Goal: Information Seeking & Learning: Learn about a topic

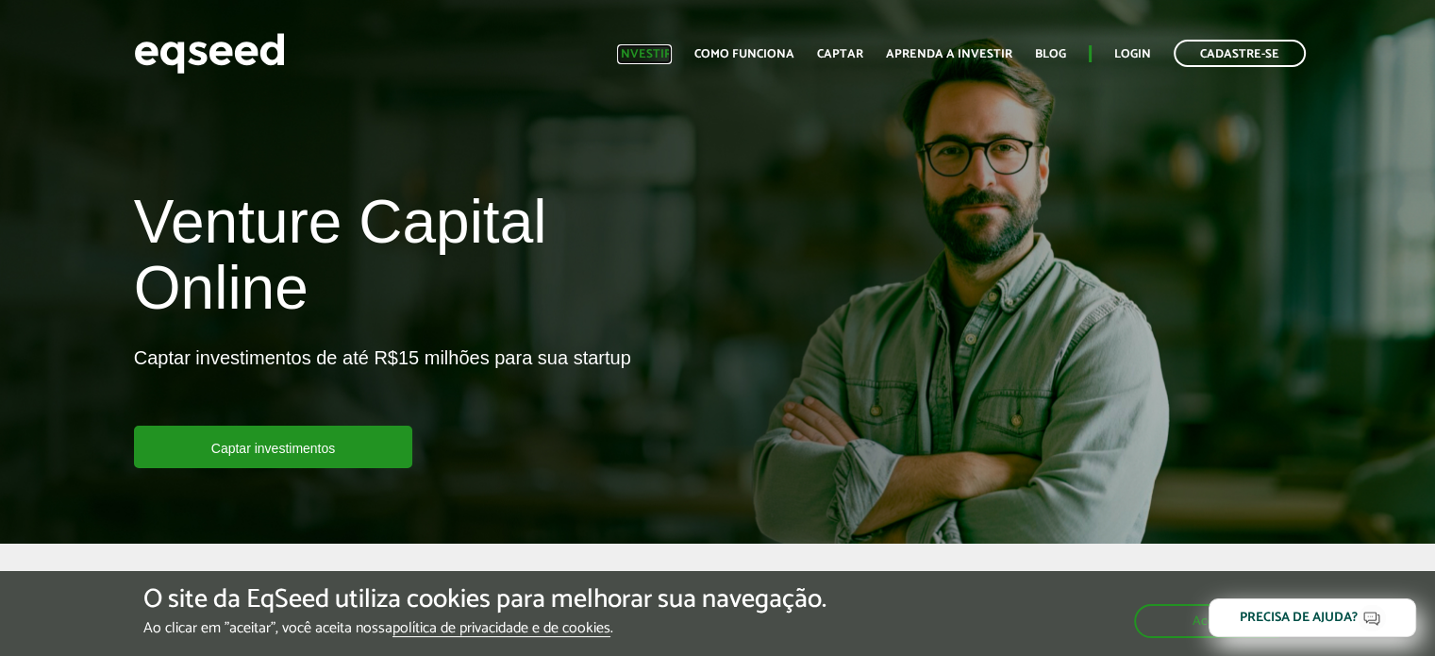
click at [651, 48] on link "Investir" at bounding box center [644, 54] width 55 height 12
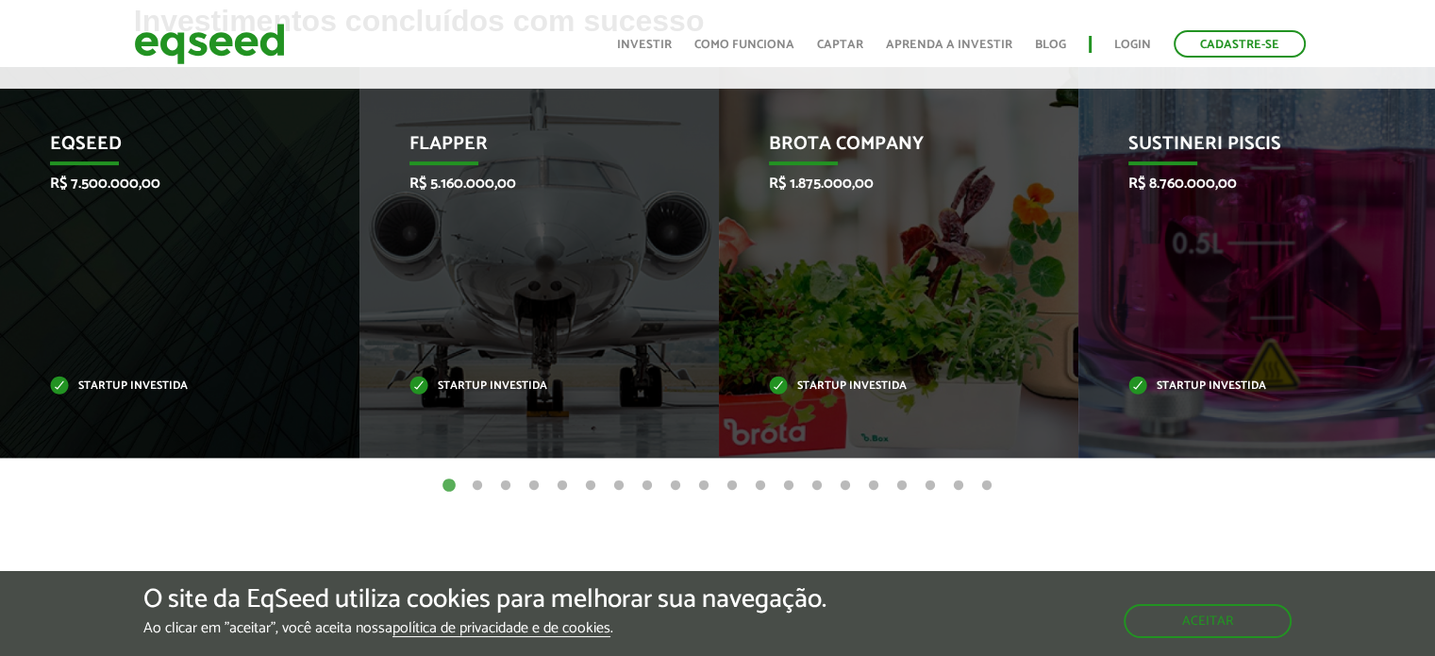
scroll to position [817, 0]
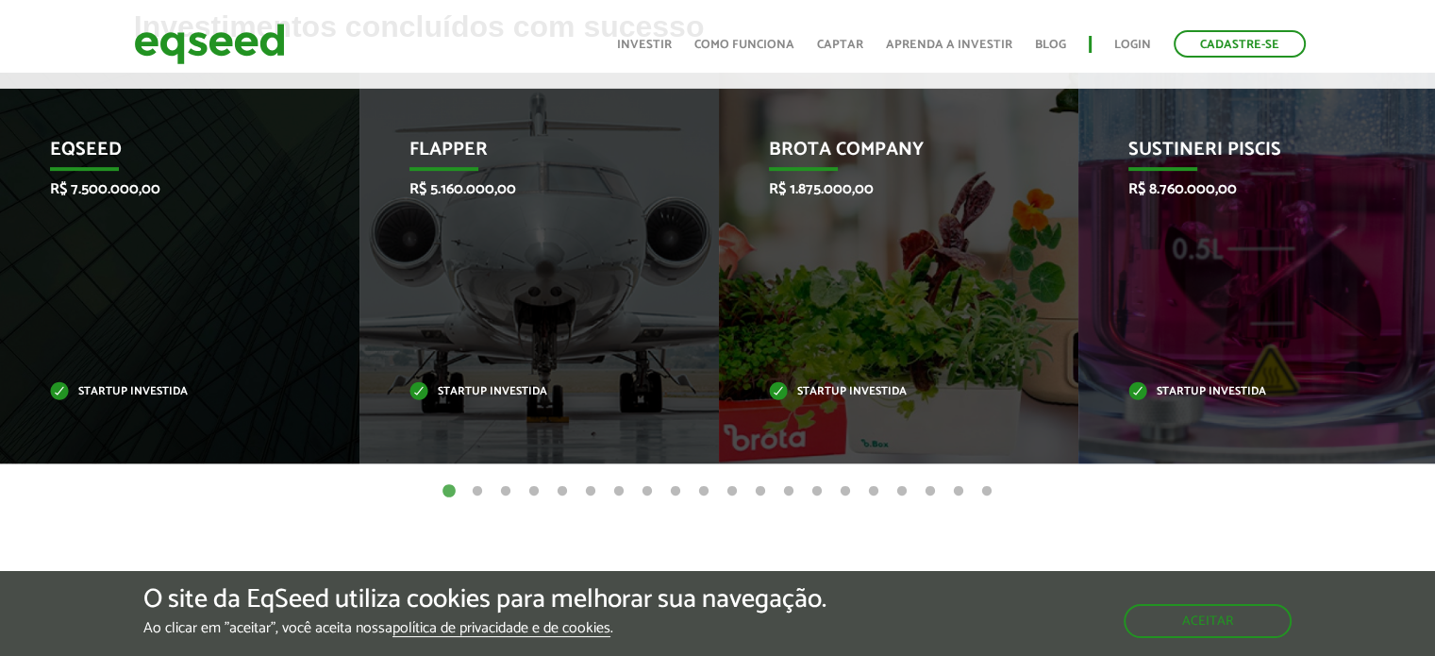
drag, startPoint x: 1448, startPoint y: 46, endPoint x: 1448, endPoint y: 279, distance: 233.0
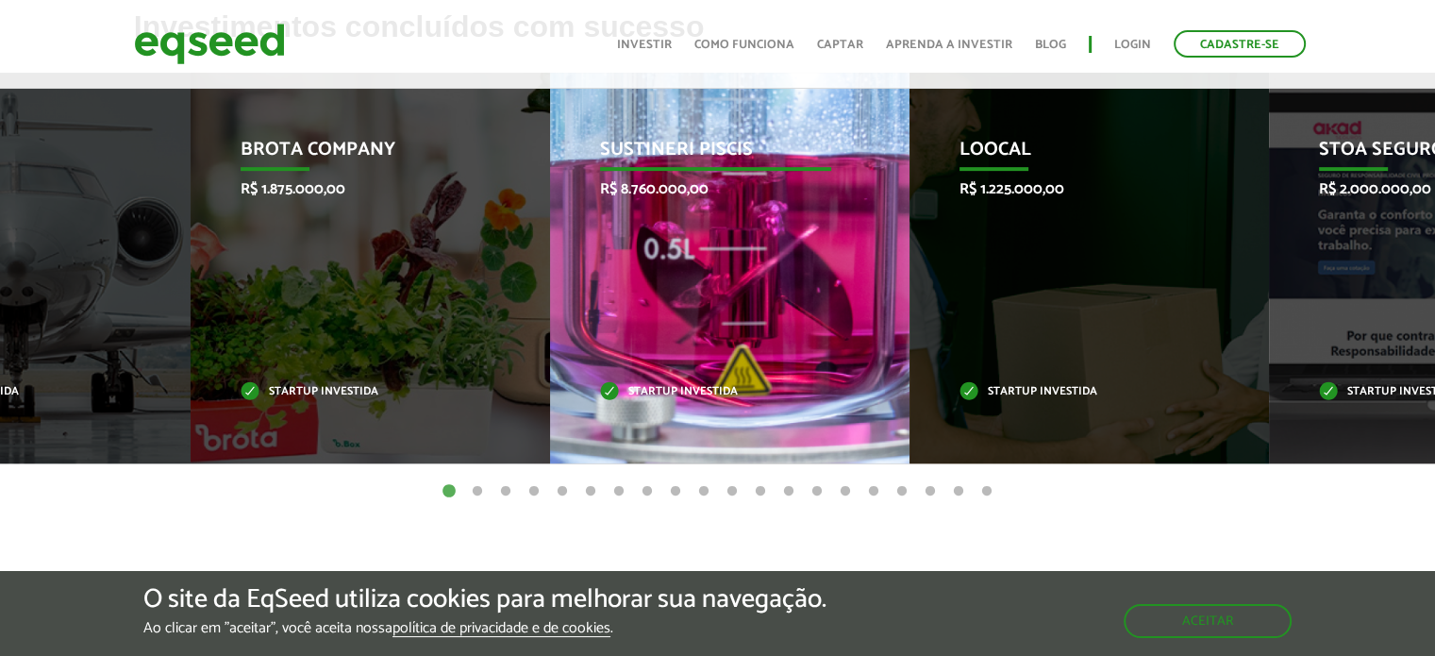
drag, startPoint x: 1226, startPoint y: 278, endPoint x: 690, endPoint y: 314, distance: 537.9
click at [690, 314] on div "Sustineri Piscis R$ 8.760.000,00 Startup investida" at bounding box center [715, 268] width 331 height 391
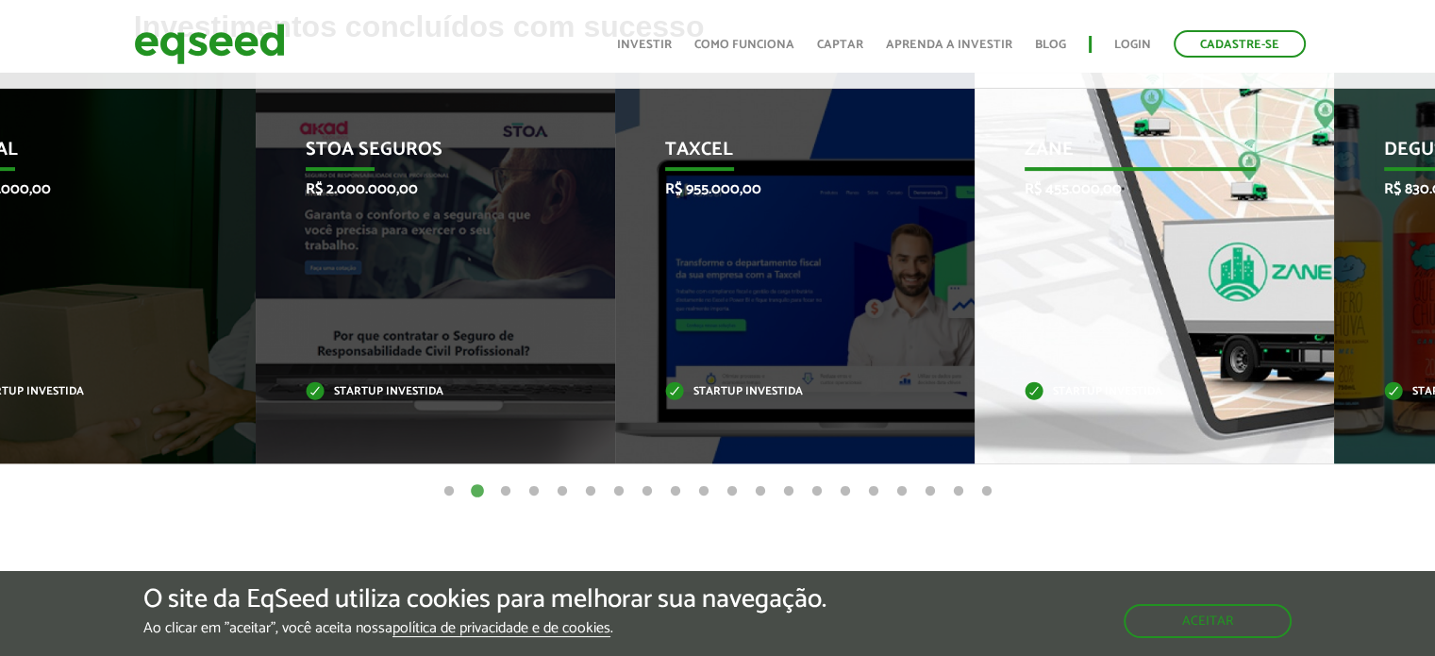
drag, startPoint x: 181, startPoint y: 330, endPoint x: 1253, endPoint y: 343, distance: 1071.7
click at [1253, 343] on div "Zane R$ 455.000,00 Startup investida" at bounding box center [1139, 268] width 331 height 391
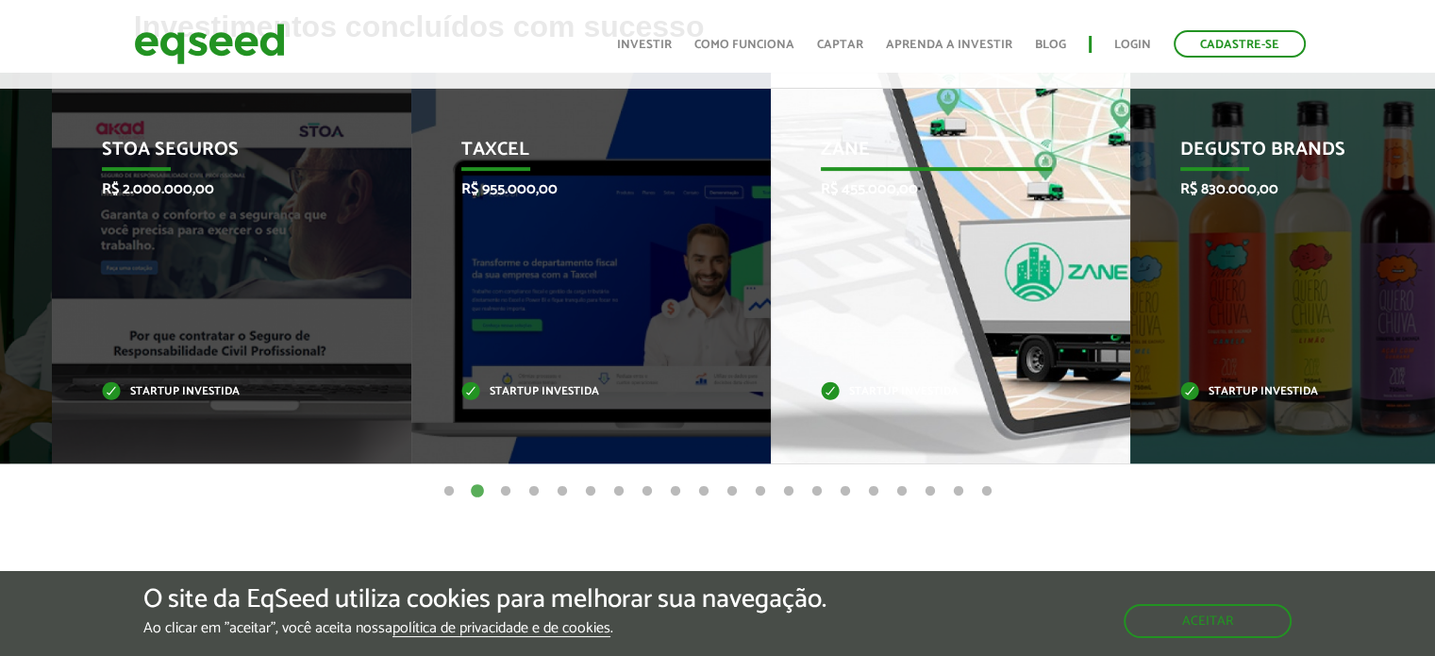
drag, startPoint x: 1263, startPoint y: 339, endPoint x: 757, endPoint y: 277, distance: 510.2
click at [771, 277] on div "Zane R$ 455.000,00 Startup investida" at bounding box center [936, 268] width 331 height 391
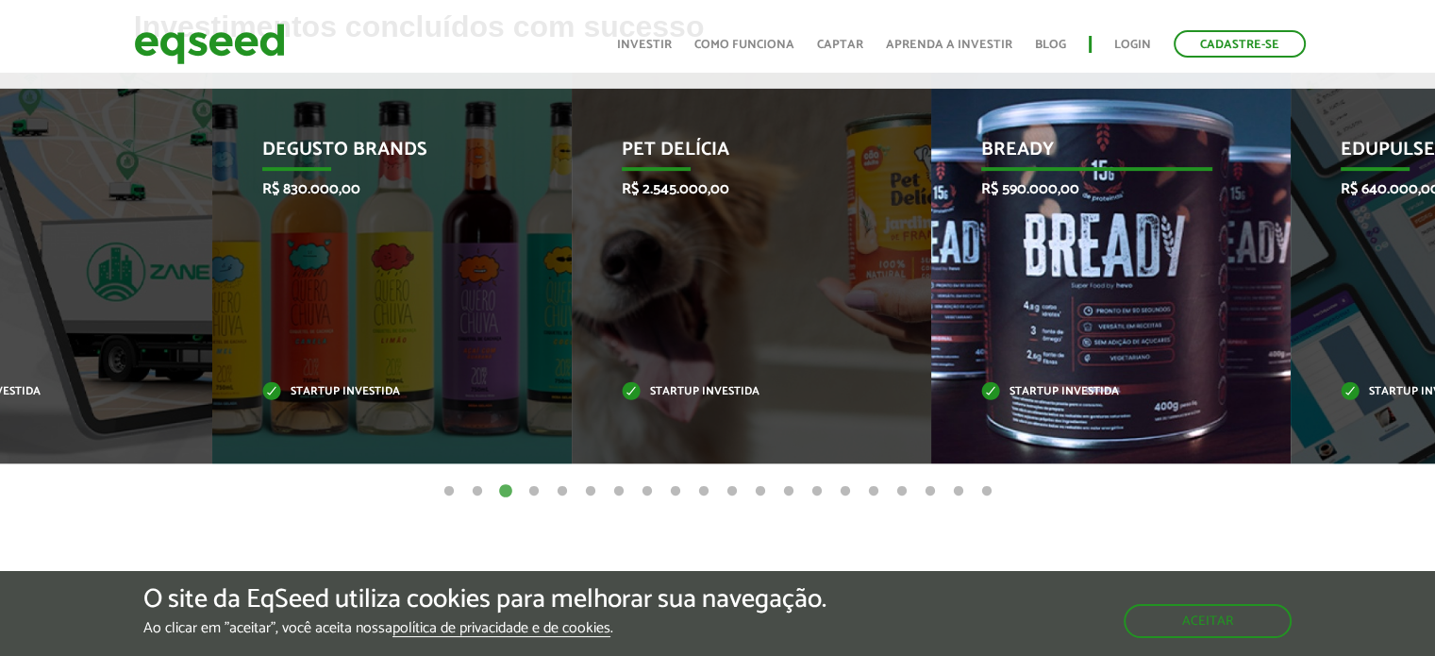
drag, startPoint x: 757, startPoint y: 277, endPoint x: 969, endPoint y: 396, distance: 243.3
click at [969, 396] on div "Bready R$ 590.000,00 Startup investida" at bounding box center [1096, 268] width 331 height 391
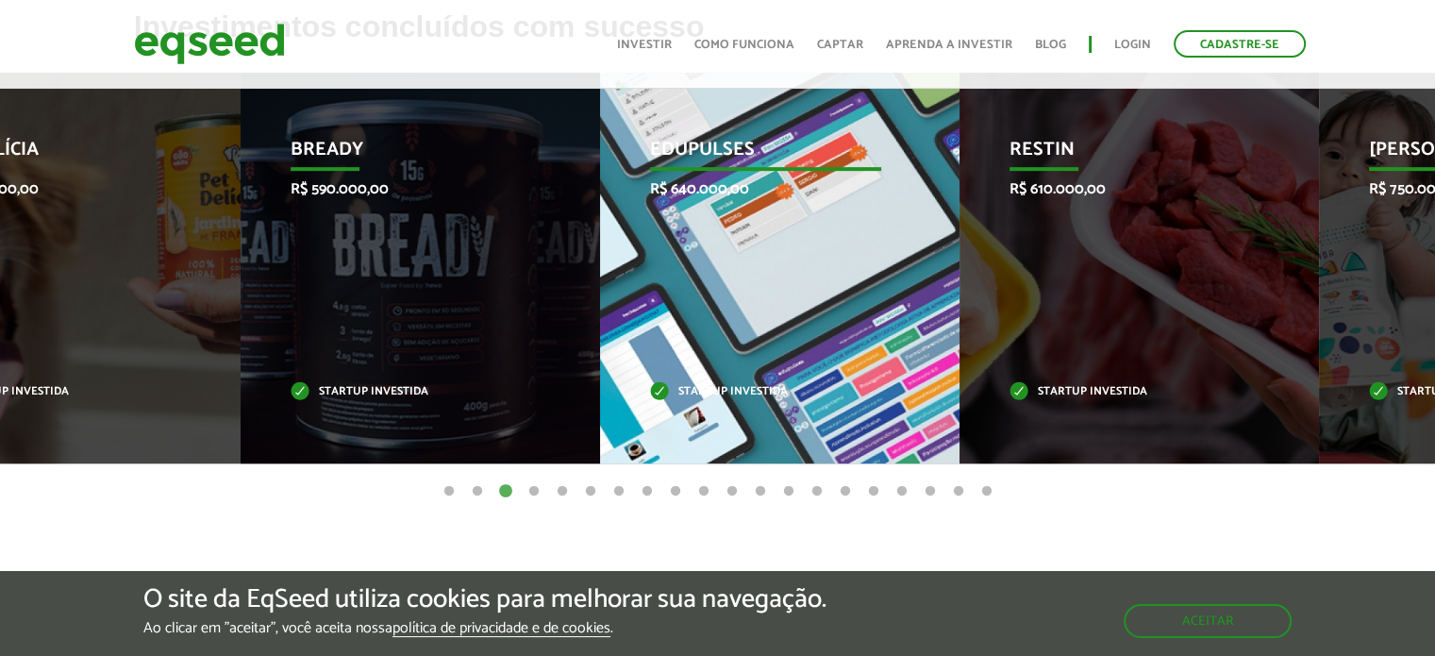
drag, startPoint x: 1114, startPoint y: 306, endPoint x: 610, endPoint y: 213, distance: 512.1
click at [610, 213] on div "Edupulses R$ 640.000,00 Startup investida" at bounding box center [765, 268] width 331 height 391
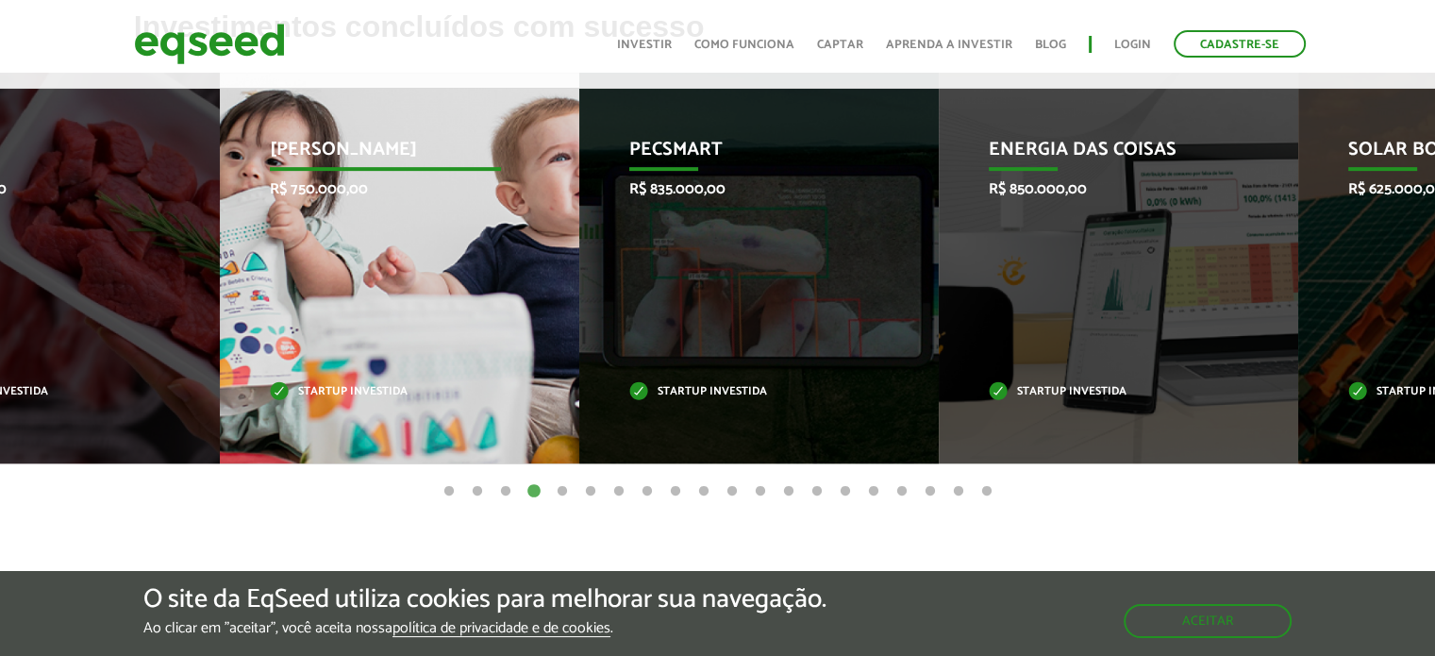
drag, startPoint x: 607, startPoint y: 299, endPoint x: 417, endPoint y: 286, distance: 191.0
click at [417, 286] on div "Jornada Mima R$ 750.000,00 Startup investida" at bounding box center [385, 268] width 331 height 391
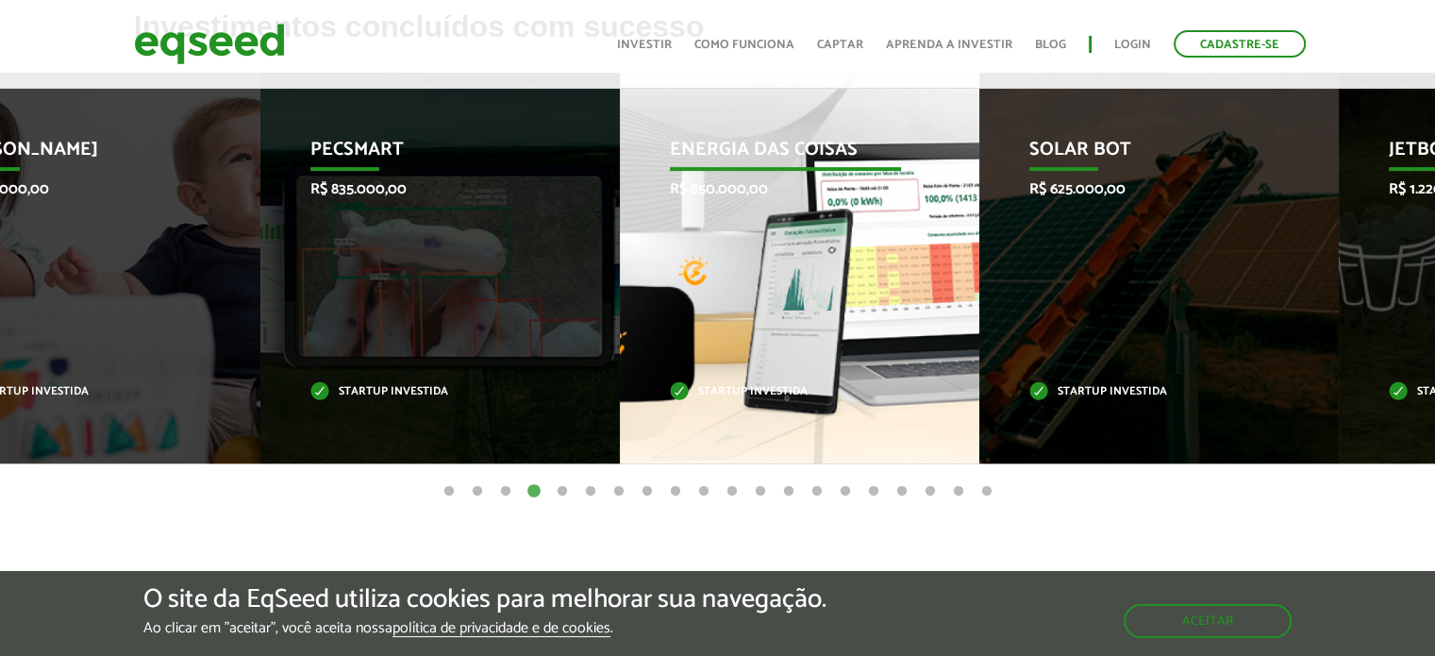
drag, startPoint x: 1131, startPoint y: 259, endPoint x: 548, endPoint y: 140, distance: 595.1
click at [620, 140] on div "Energia das Coisas R$ 850.000,00 Startup investida" at bounding box center [785, 268] width 331 height 391
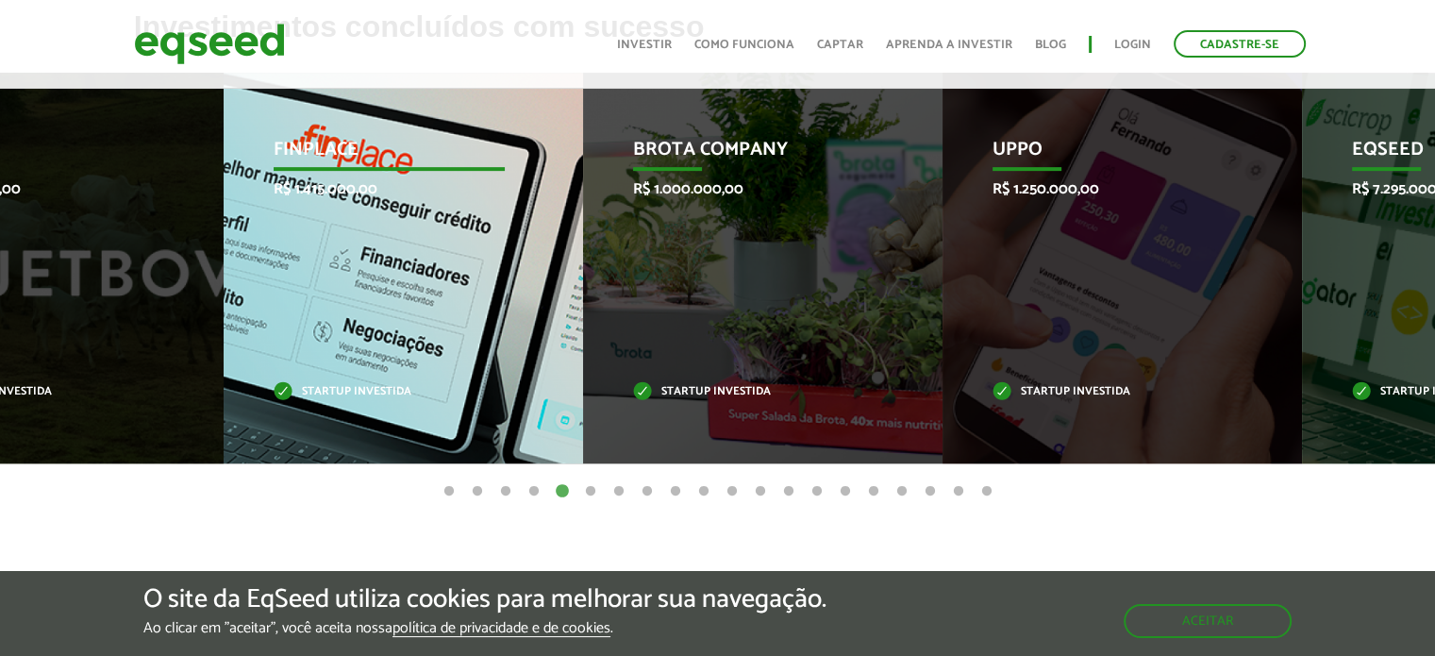
drag, startPoint x: 821, startPoint y: 339, endPoint x: 313, endPoint y: 190, distance: 528.9
click at [313, 190] on div "Finplace R$ 1.415.000,00 Startup investida" at bounding box center [389, 268] width 331 height 391
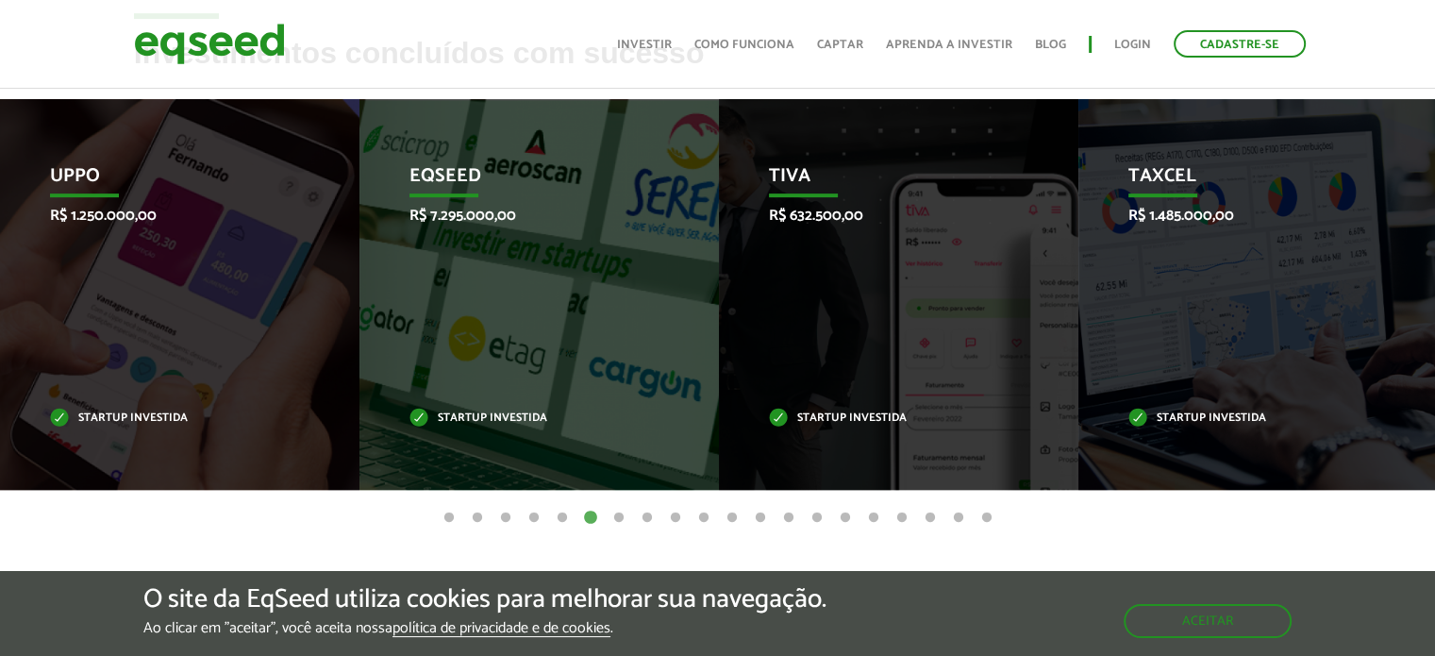
scroll to position [836, 0]
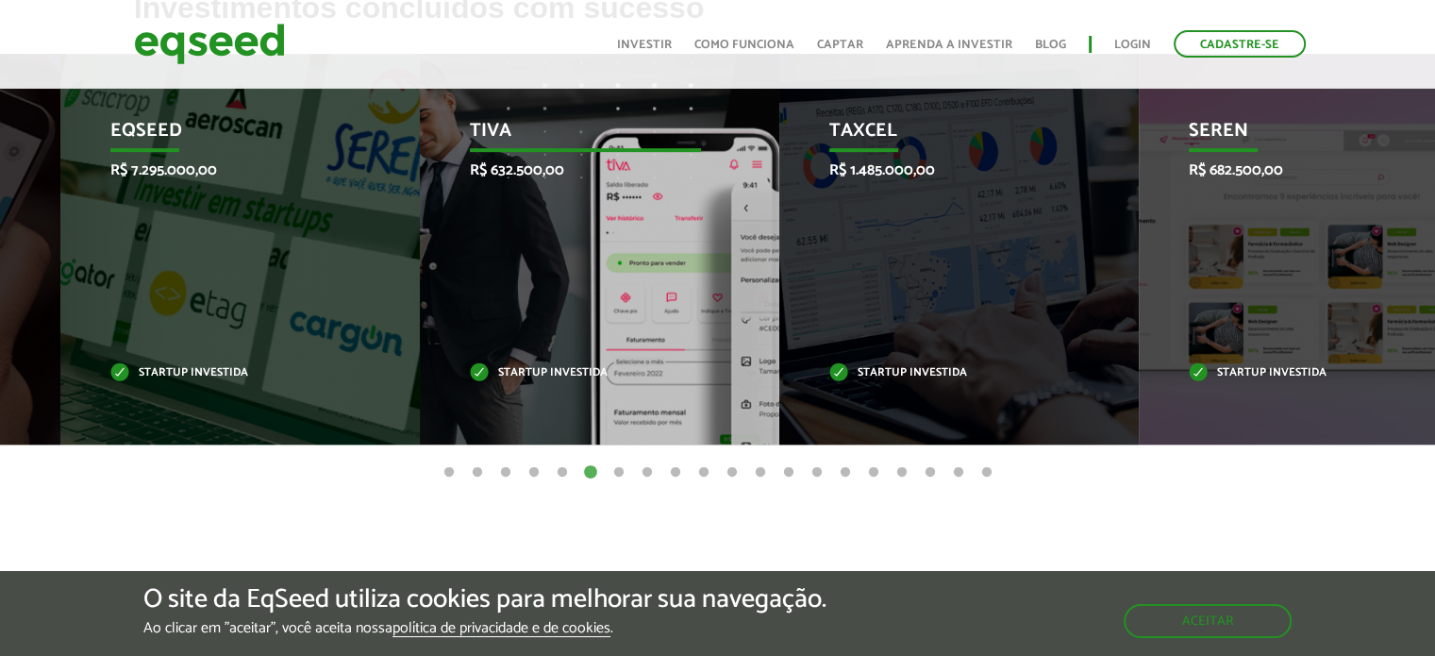
drag, startPoint x: 960, startPoint y: 292, endPoint x: 624, endPoint y: 213, distance: 345.0
click at [624, 213] on div "Tiva R$ 632.500,00 Startup investida" at bounding box center [585, 249] width 331 height 391
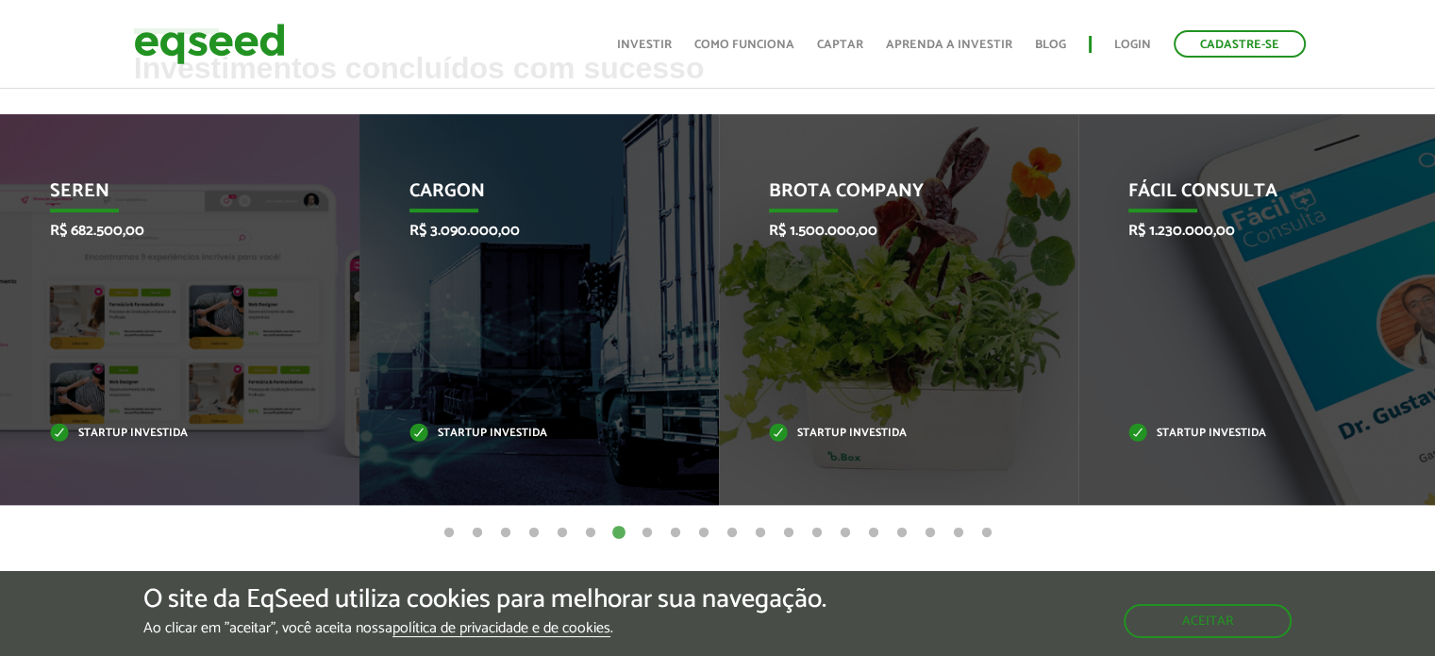
scroll to position [762, 0]
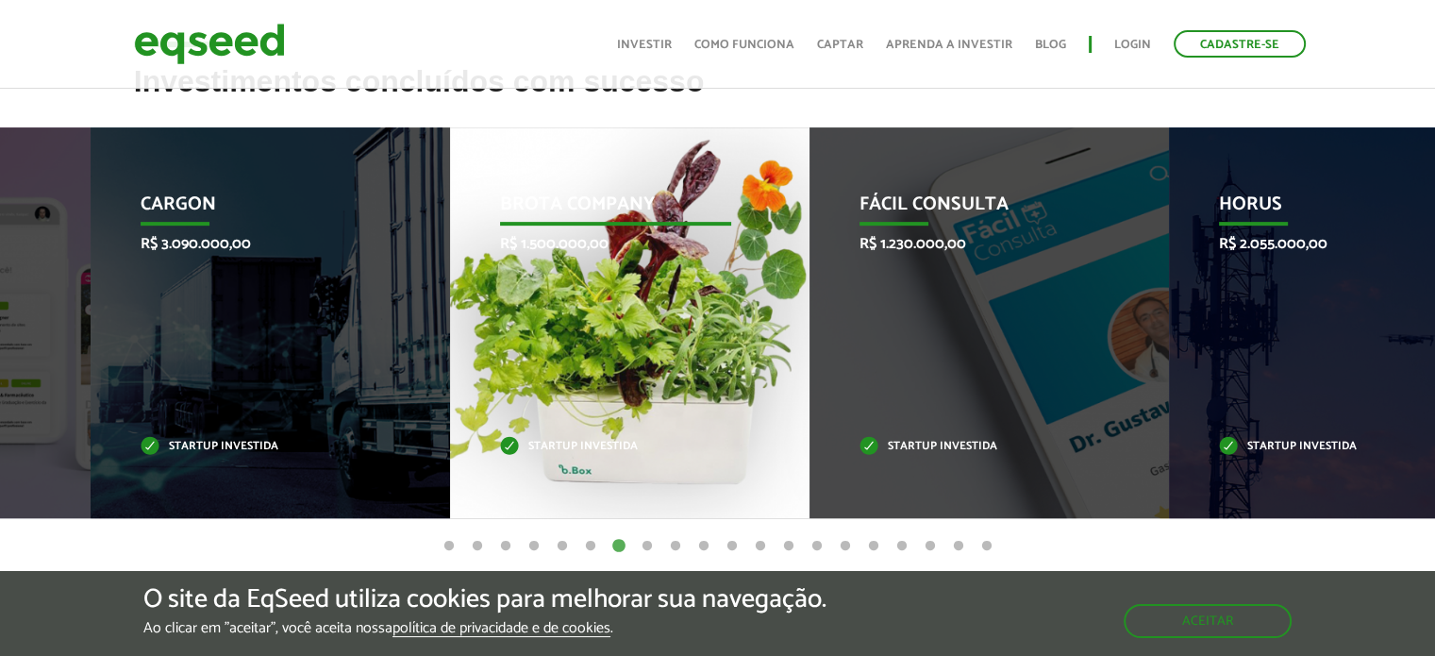
drag, startPoint x: 1027, startPoint y: 334, endPoint x: 657, endPoint y: 244, distance: 381.4
click at [657, 244] on div "Brota Company R$ 1.500.000,00 Startup investida" at bounding box center [615, 322] width 331 height 391
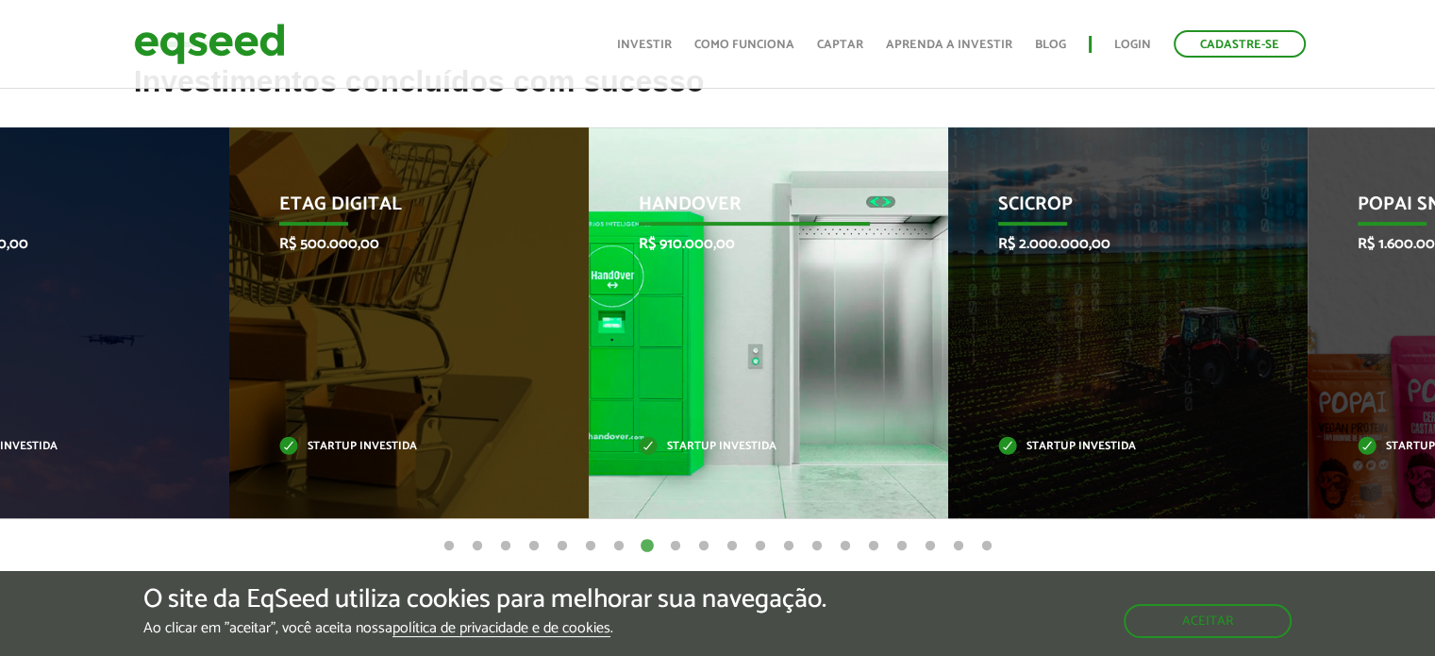
drag, startPoint x: 791, startPoint y: 313, endPoint x: 524, endPoint y: 267, distance: 271.9
click at [589, 267] on div "HandOver R$ 910.000,00 Startup investida" at bounding box center [754, 322] width 331 height 391
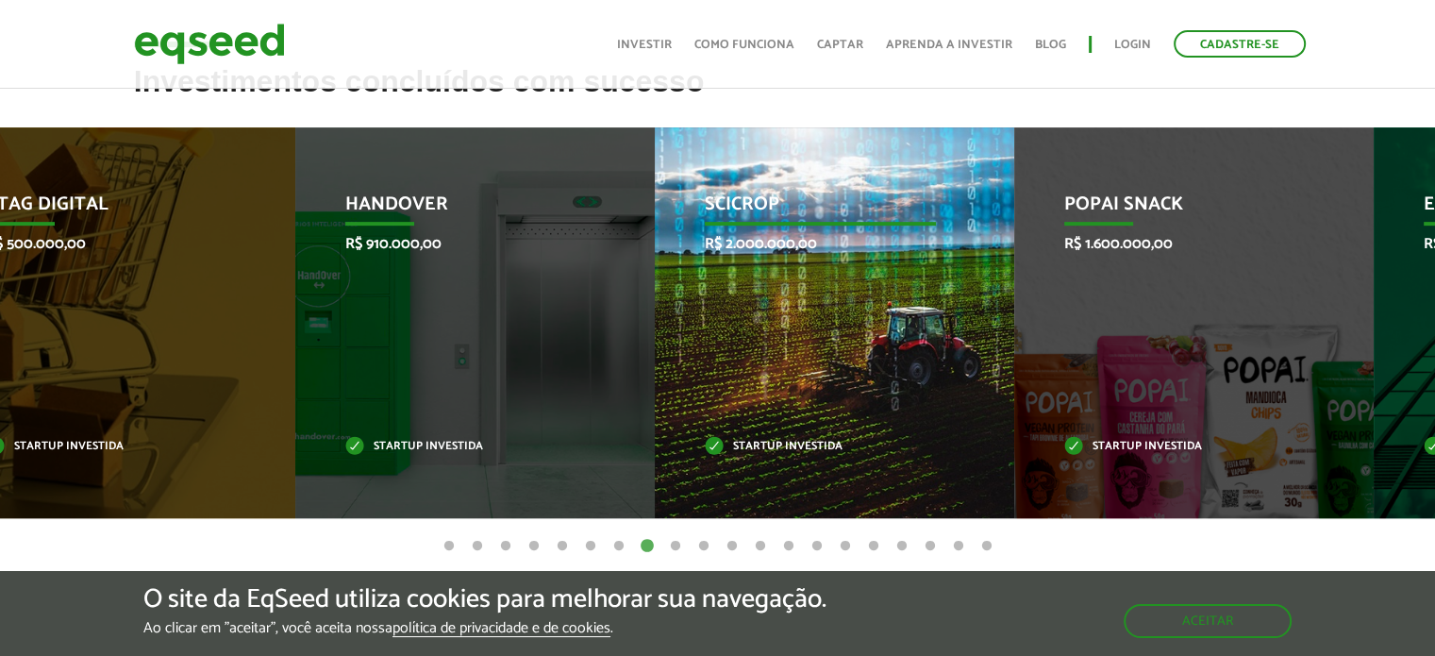
drag, startPoint x: 1180, startPoint y: 376, endPoint x: 664, endPoint y: 166, distance: 557.2
click at [664, 166] on div "SciCrop R$ 2.000.000,00 Startup investida" at bounding box center [820, 322] width 331 height 391
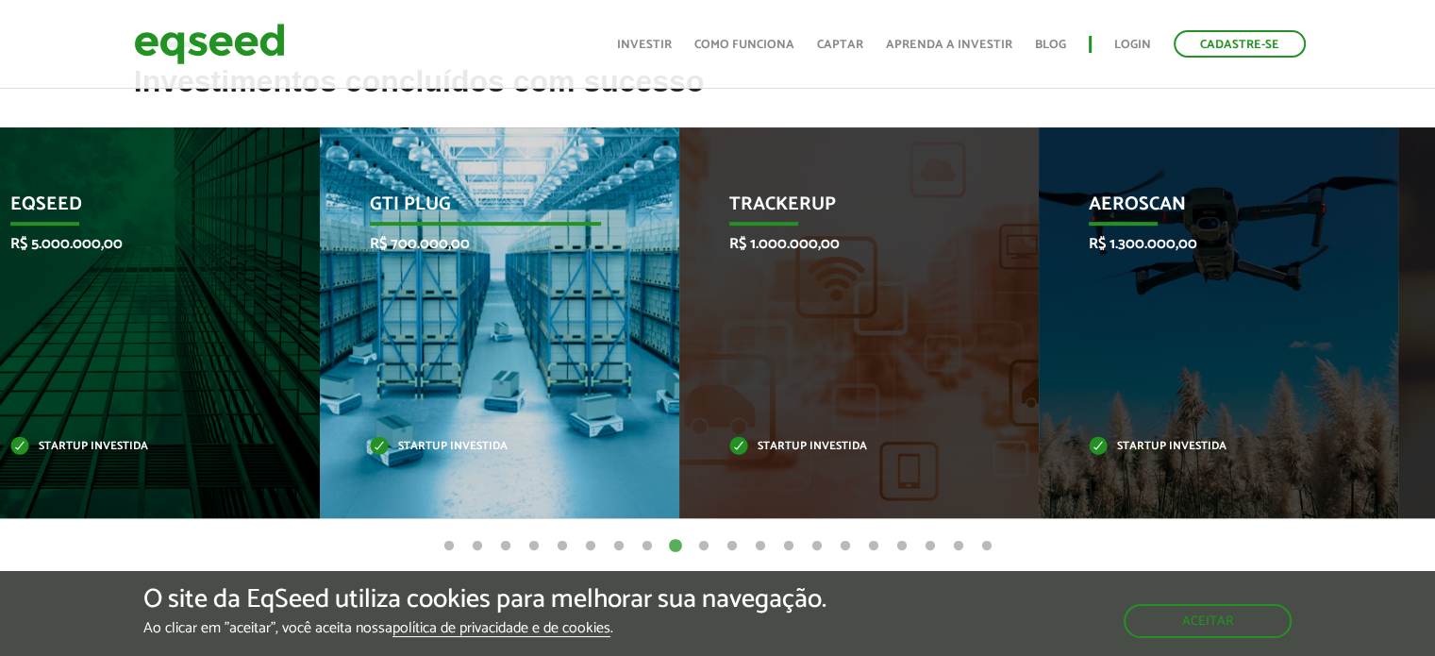
drag, startPoint x: 881, startPoint y: 324, endPoint x: 470, endPoint y: 299, distance: 412.0
click at [470, 299] on div "GTI PLUG R$ 700.000,00 Startup investida" at bounding box center [485, 322] width 331 height 391
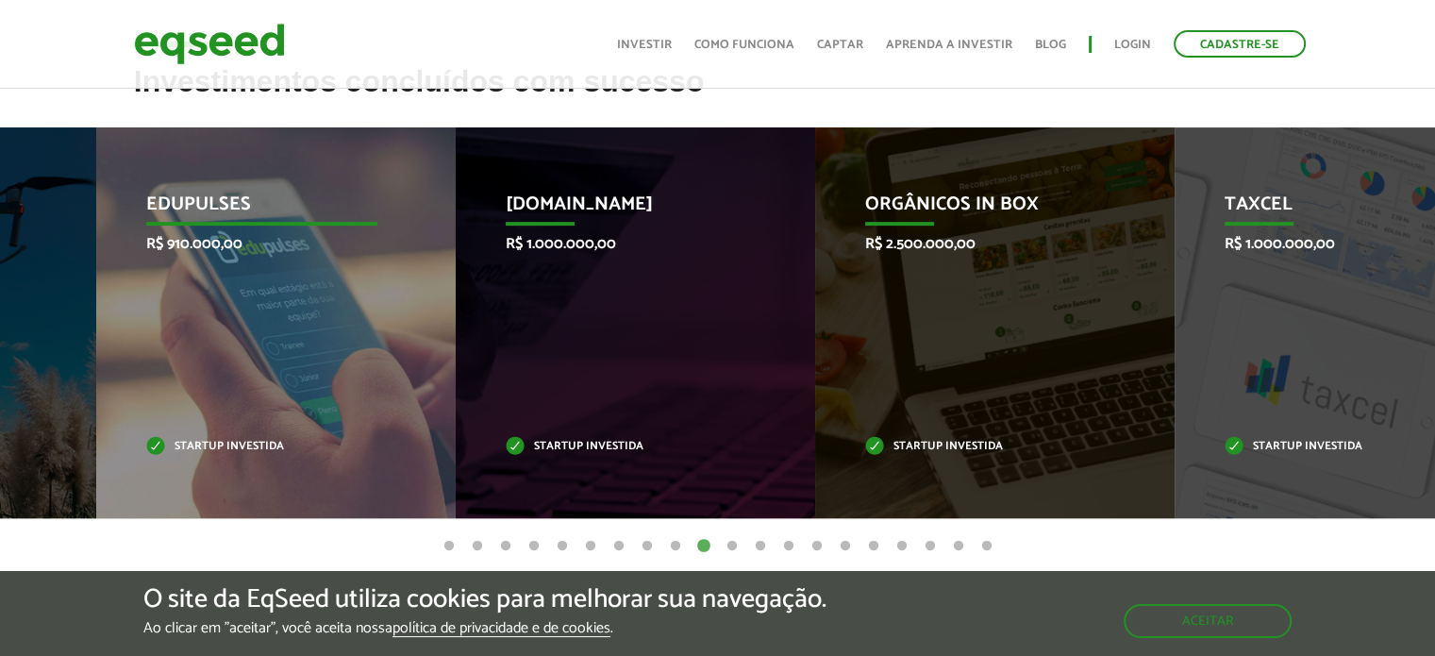
drag, startPoint x: 618, startPoint y: 377, endPoint x: 355, endPoint y: 331, distance: 267.2
click at [355, 331] on div "Edupulses R$ 910.000,00 Startup investida" at bounding box center [261, 322] width 331 height 391
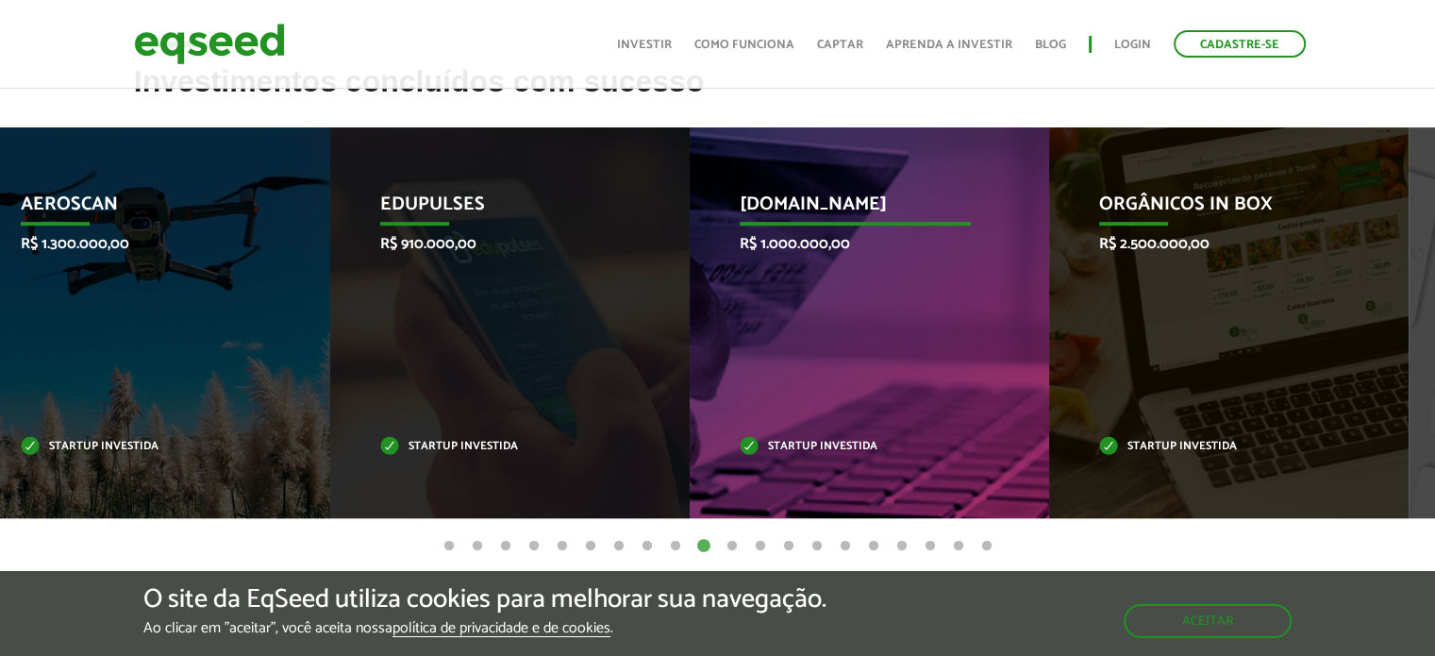
drag, startPoint x: 835, startPoint y: 337, endPoint x: 487, endPoint y: 195, distance: 375.7
click at [690, 195] on div "[DOMAIN_NAME] R$ 1.000.000,00 Startup investida" at bounding box center [855, 322] width 331 height 391
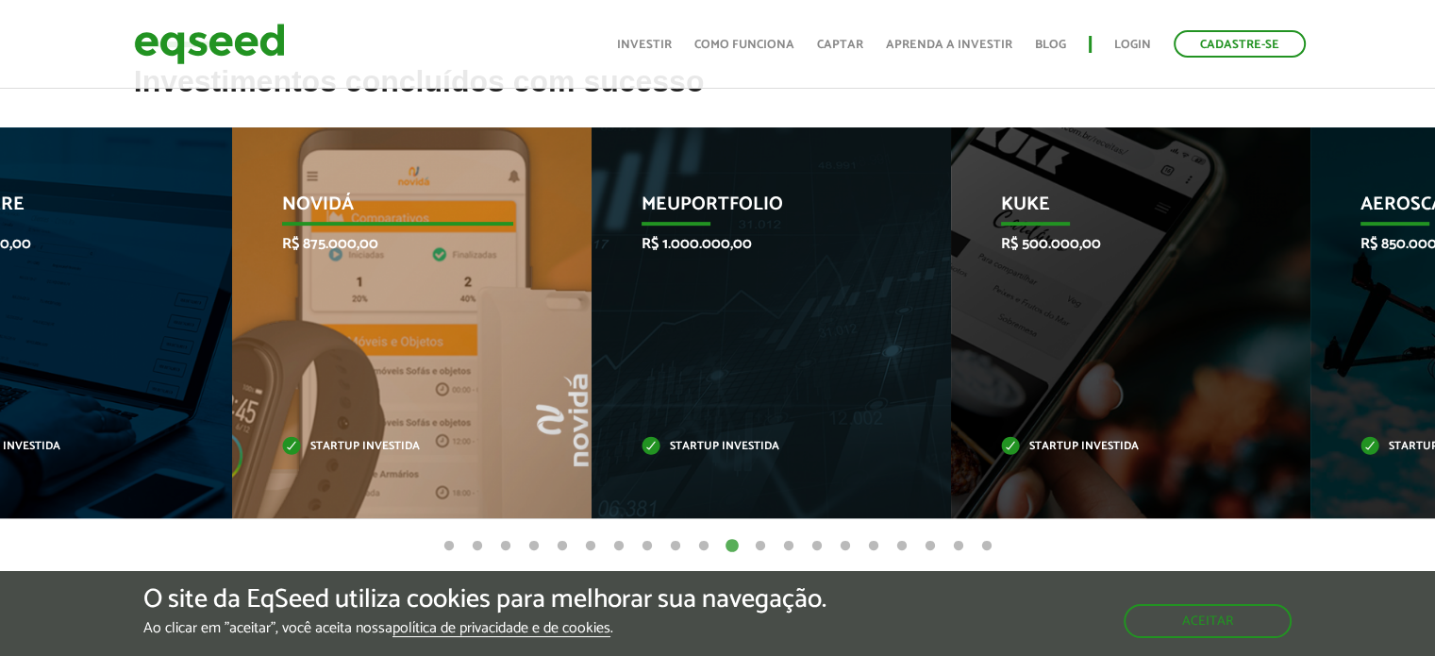
drag, startPoint x: 804, startPoint y: 376, endPoint x: 275, endPoint y: 488, distance: 539.8
click at [275, 488] on div "Novidá R$ 875.000,00 Startup investida" at bounding box center [397, 322] width 331 height 391
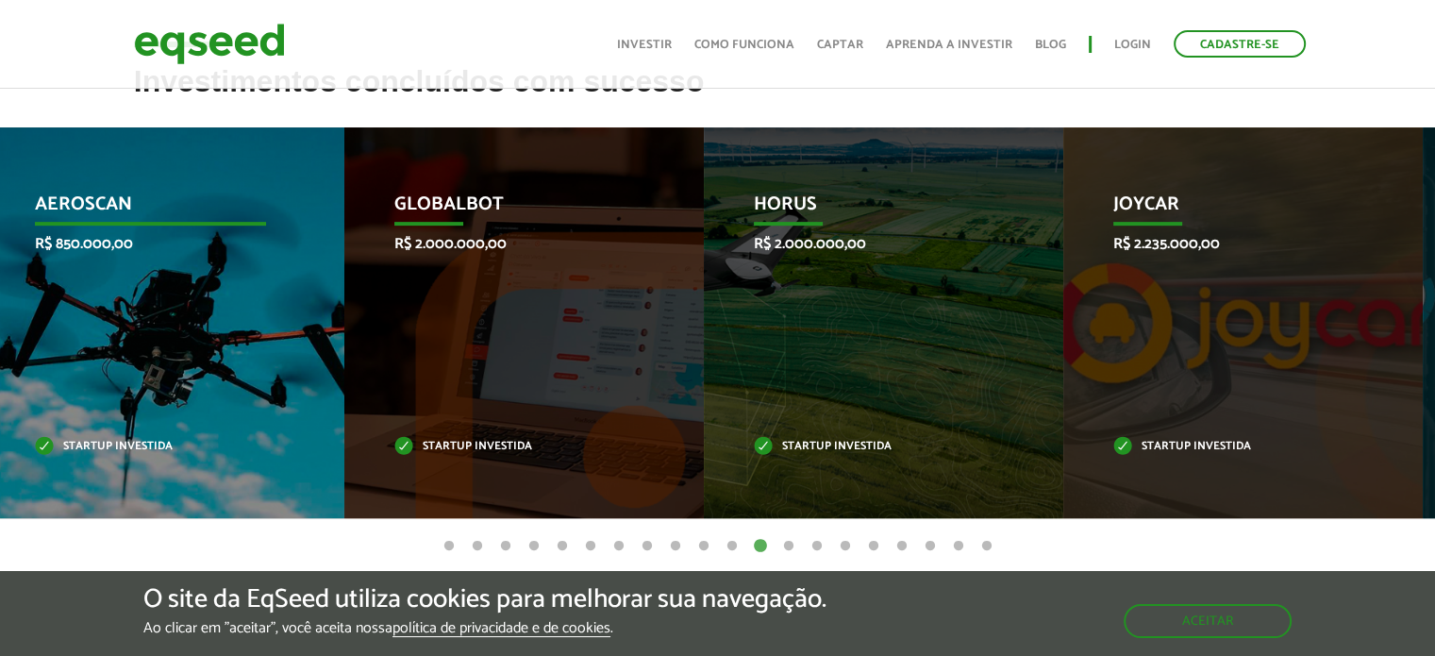
drag, startPoint x: 604, startPoint y: 360, endPoint x: 167, endPoint y: 324, distance: 438.3
click at [167, 324] on div "Aeroscan R$ 850.000,00 Startup investida" at bounding box center [150, 322] width 331 height 391
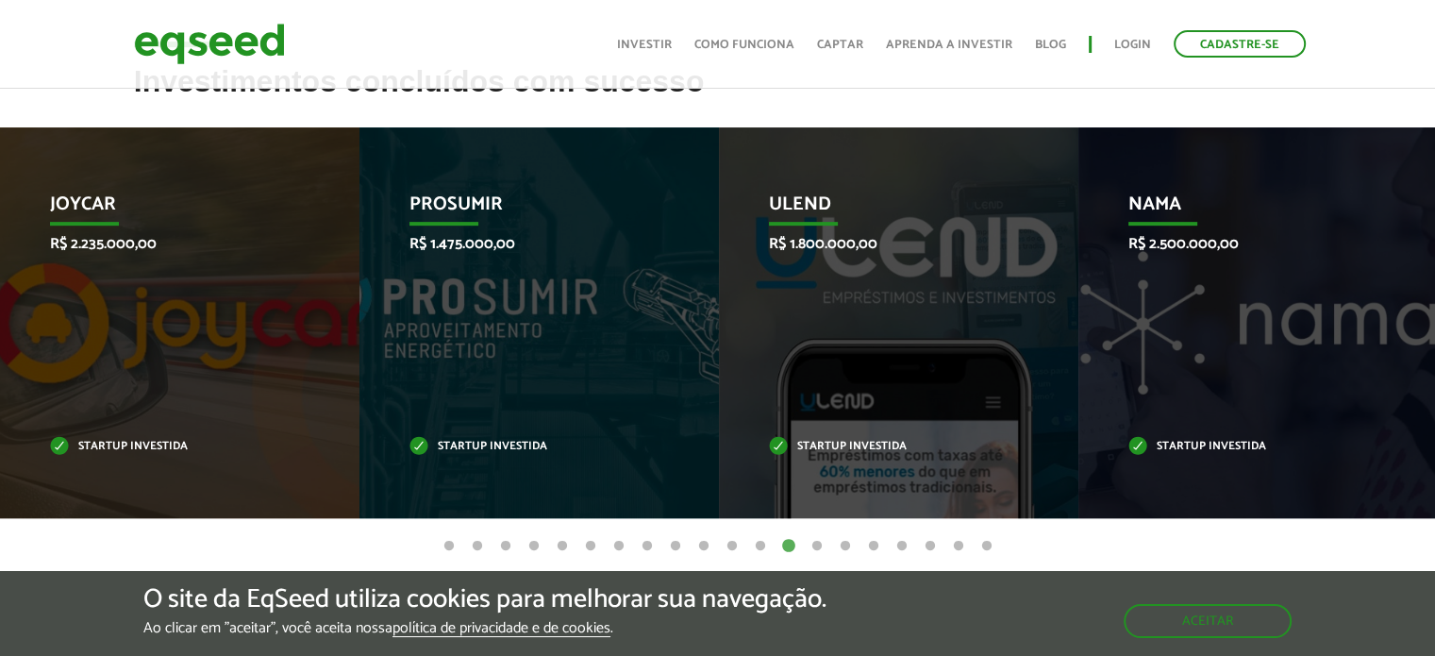
click at [449, 541] on button "1" at bounding box center [449, 546] width 19 height 19
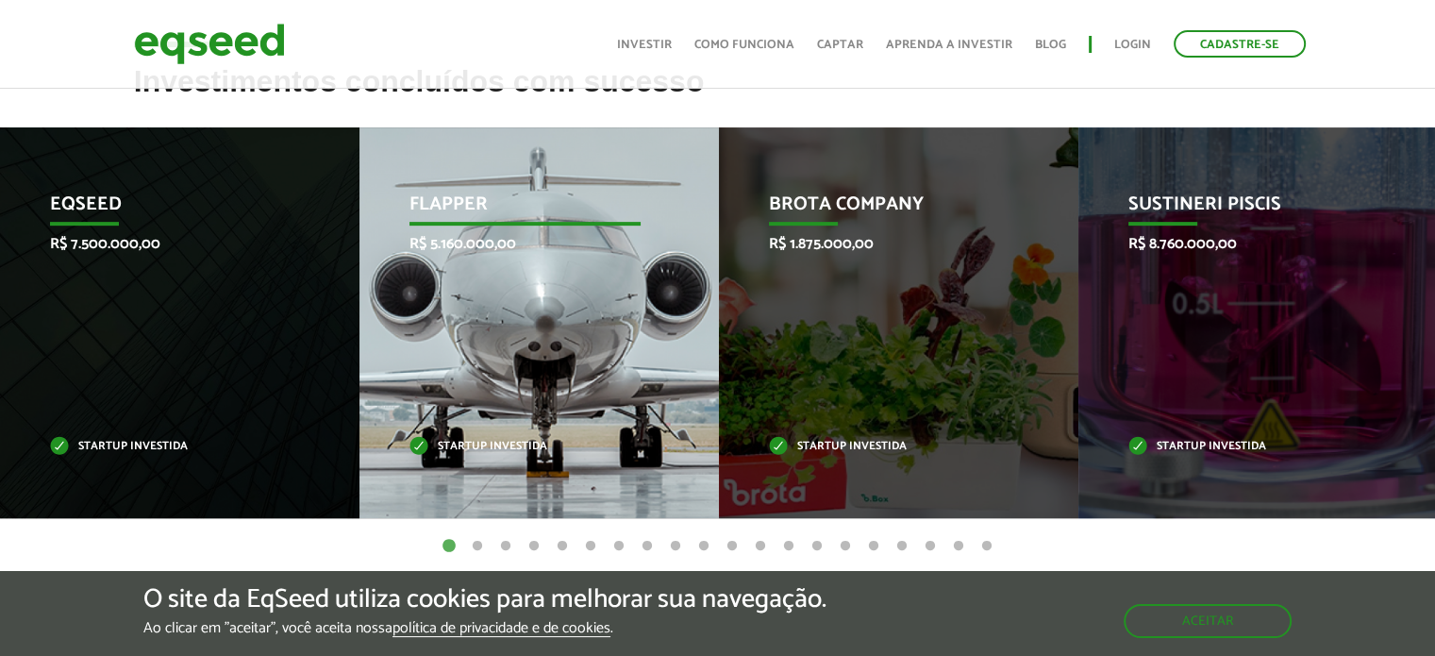
click at [379, 278] on div "Flapper R$ 5.160.000,00 Startup investida" at bounding box center [524, 322] width 331 height 391
click at [506, 326] on div "Flapper R$ 5.160.000,00 Startup investida" at bounding box center [524, 322] width 331 height 391
click at [552, 225] on p "Flapper" at bounding box center [525, 209] width 232 height 32
click at [539, 388] on div "Flapper R$ 5.160.000,00 Startup investida" at bounding box center [524, 322] width 331 height 391
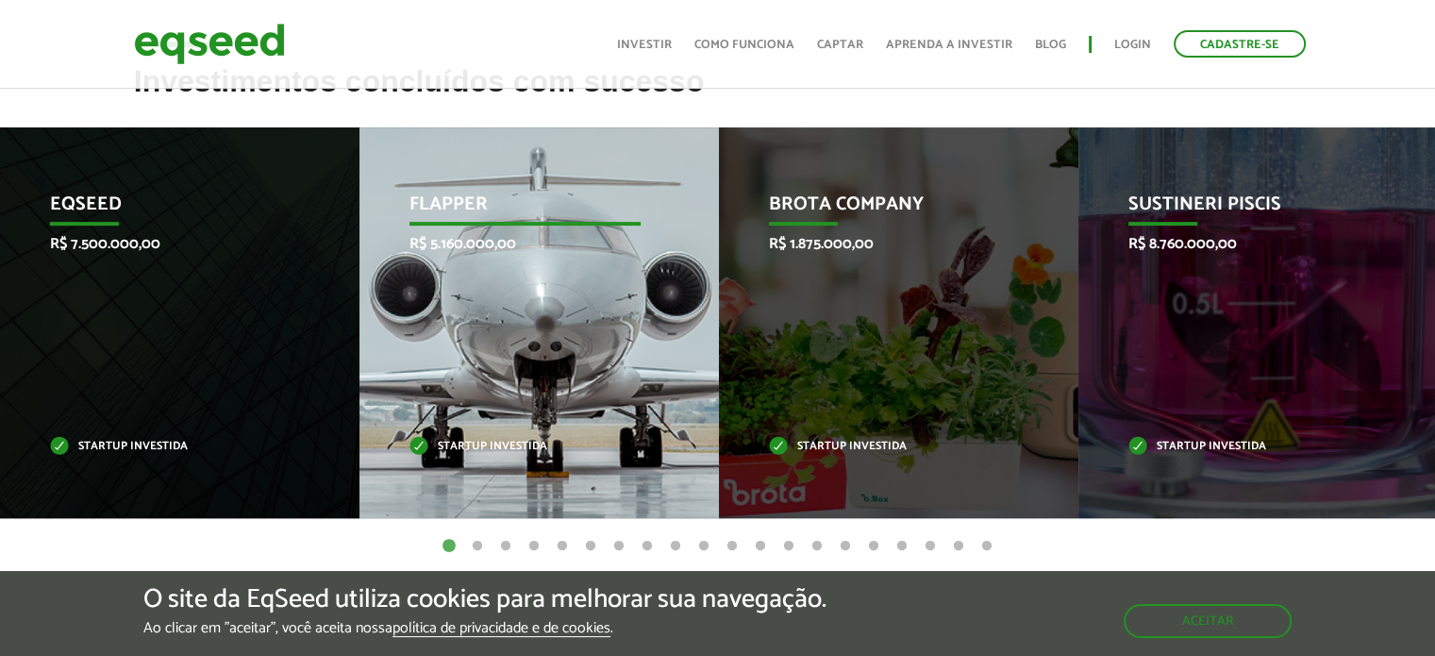
click at [539, 388] on div "Flapper R$ 5.160.000,00 Startup investida" at bounding box center [524, 322] width 331 height 391
drag, startPoint x: 539, startPoint y: 388, endPoint x: 516, endPoint y: 140, distance: 249.1
click at [516, 140] on div "Flapper R$ 5.160.000,00 Startup investida" at bounding box center [524, 322] width 331 height 391
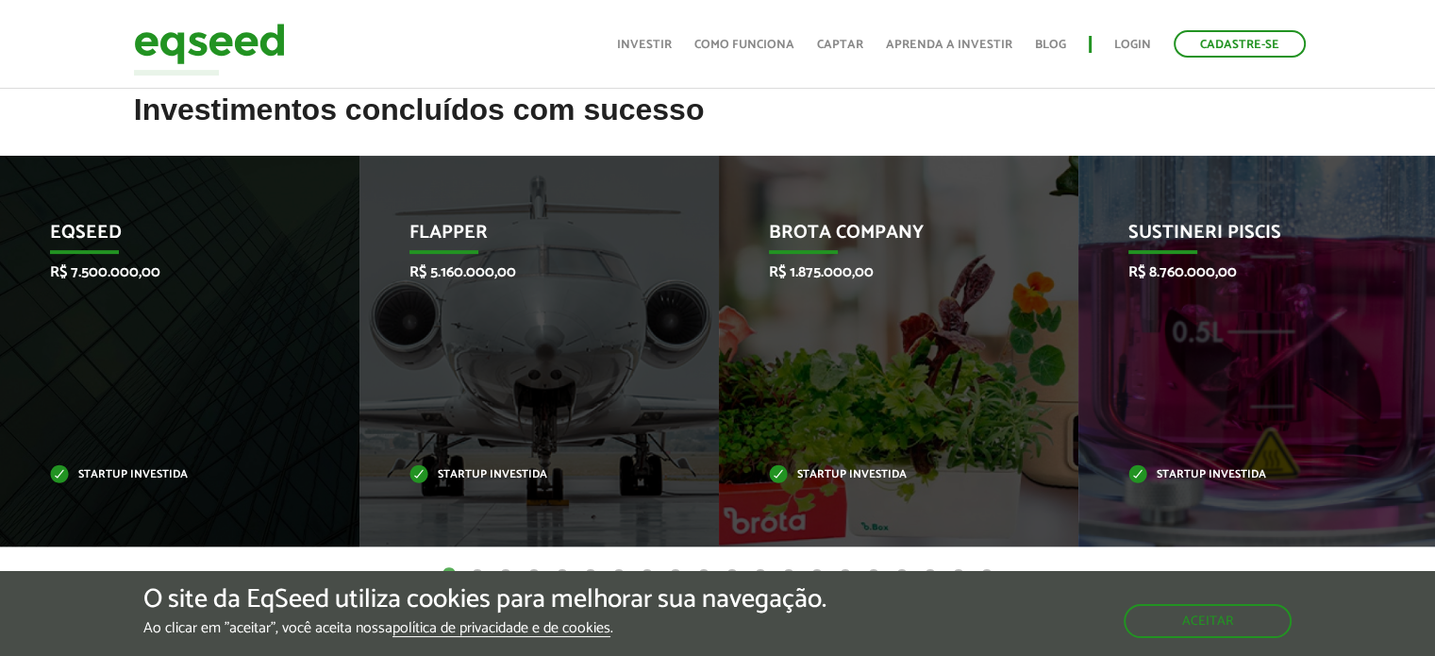
scroll to position [0, 0]
